Goal: Information Seeking & Learning: Learn about a topic

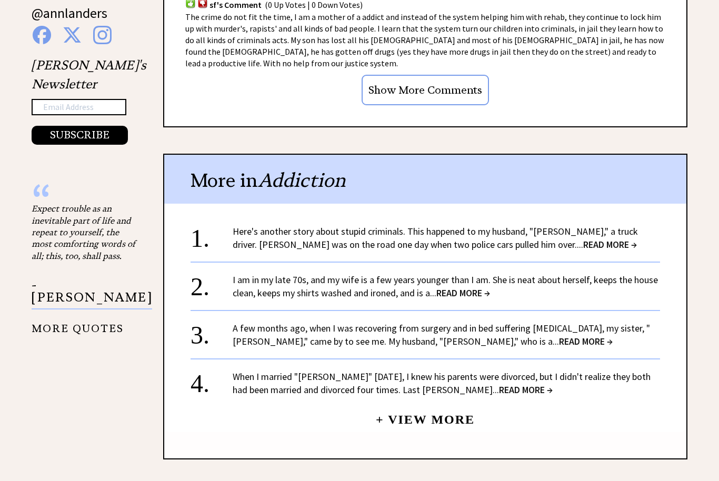
scroll to position [1137, 0]
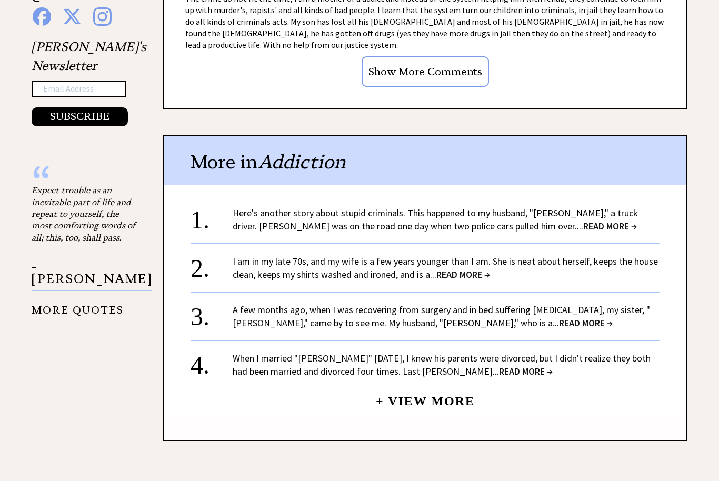
click at [517, 255] on div "I am in my late 70s, and my wife is a few years younger than I am. She is neat …" at bounding box center [446, 268] width 427 height 26
click at [457, 269] on span "READ MORE →" at bounding box center [463, 275] width 54 height 12
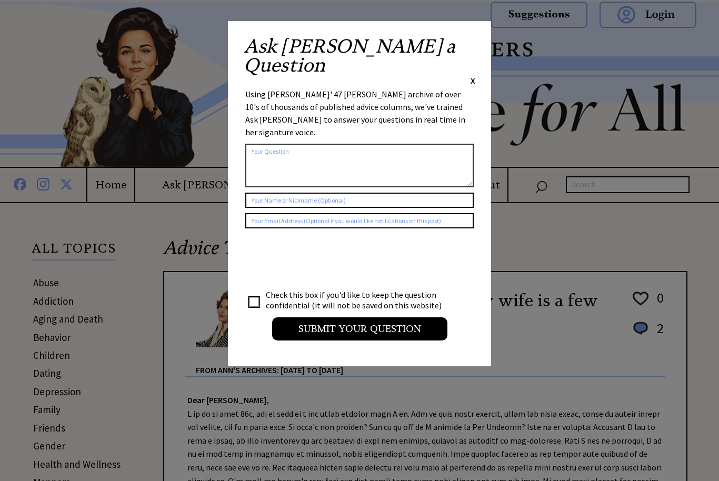
click at [473, 75] on span "X" at bounding box center [472, 80] width 5 height 11
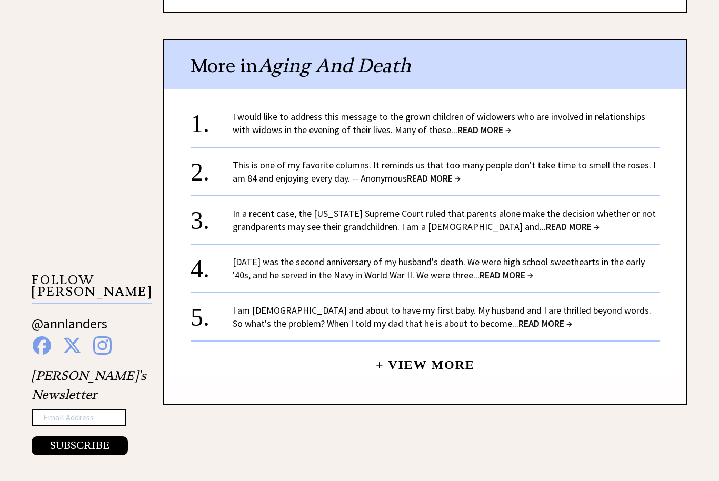
scroll to position [888, 0]
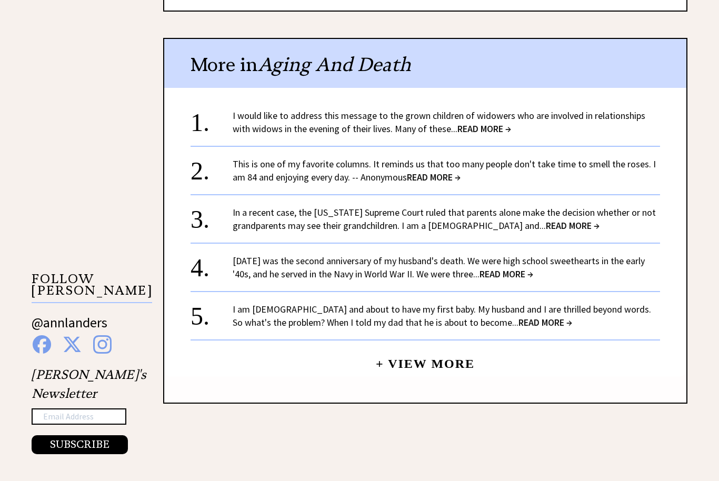
click at [546, 226] on span "READ MORE →" at bounding box center [573, 226] width 54 height 12
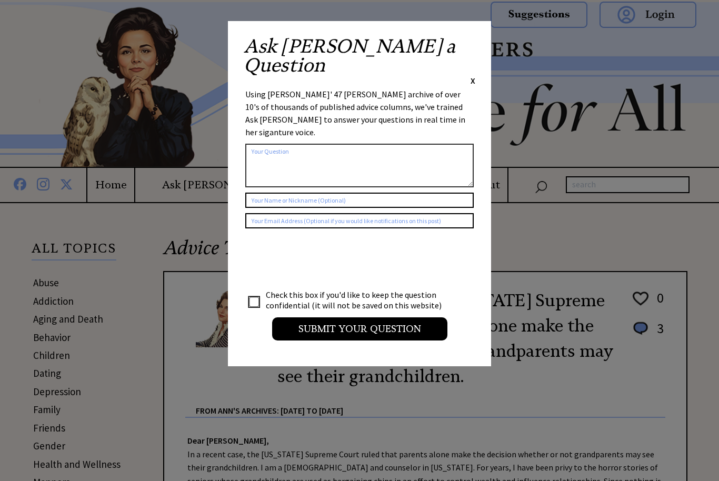
click at [471, 75] on span "X" at bounding box center [472, 80] width 5 height 11
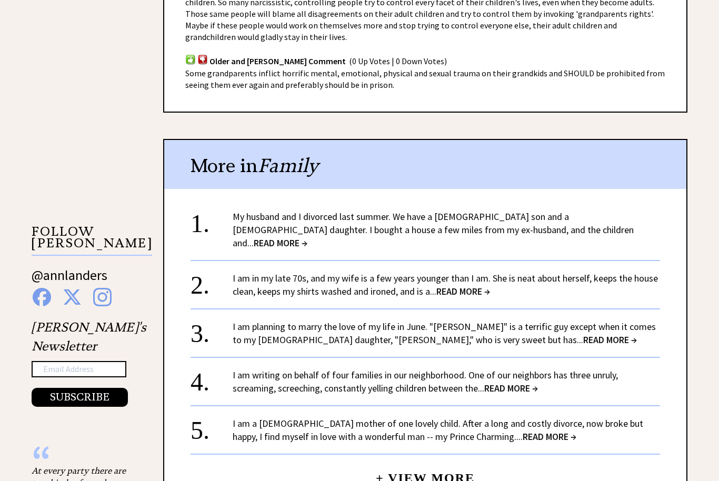
scroll to position [881, 0]
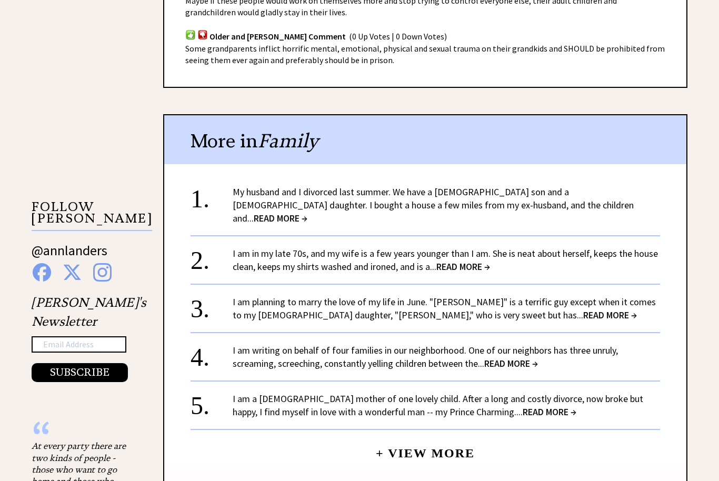
click at [307, 213] on span "READ MORE →" at bounding box center [281, 219] width 54 height 12
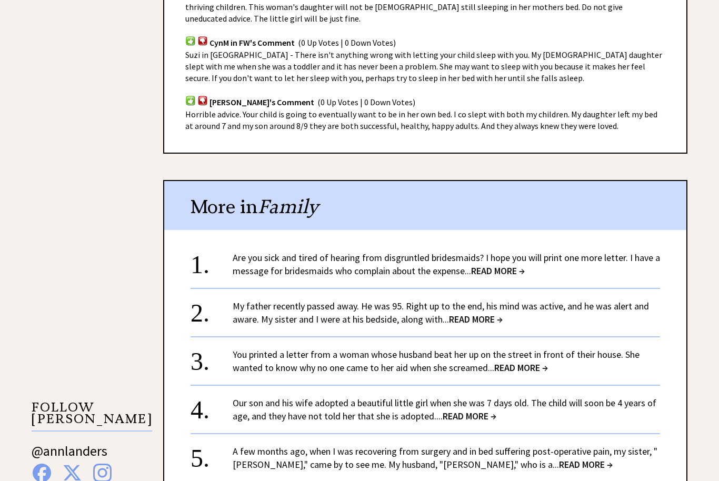
scroll to position [759, 0]
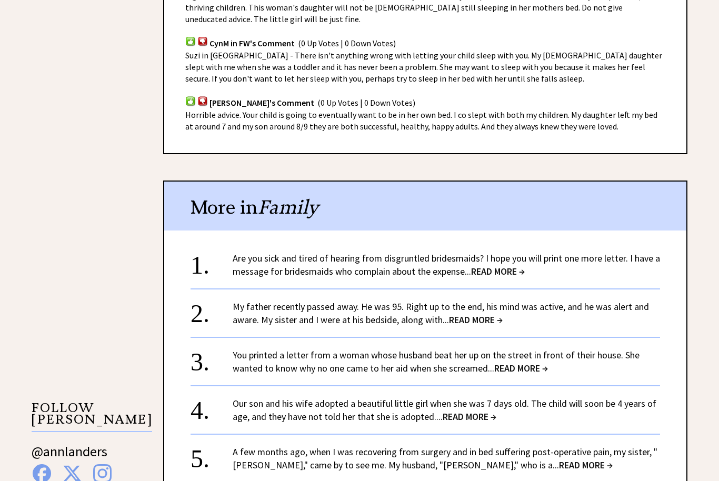
click at [506, 362] on span "READ MORE →" at bounding box center [521, 368] width 54 height 12
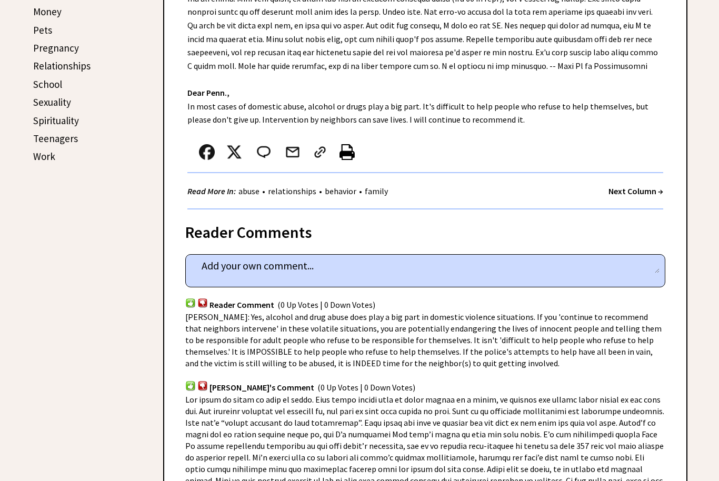
scroll to position [527, 0]
